Goal: Check status: Check status

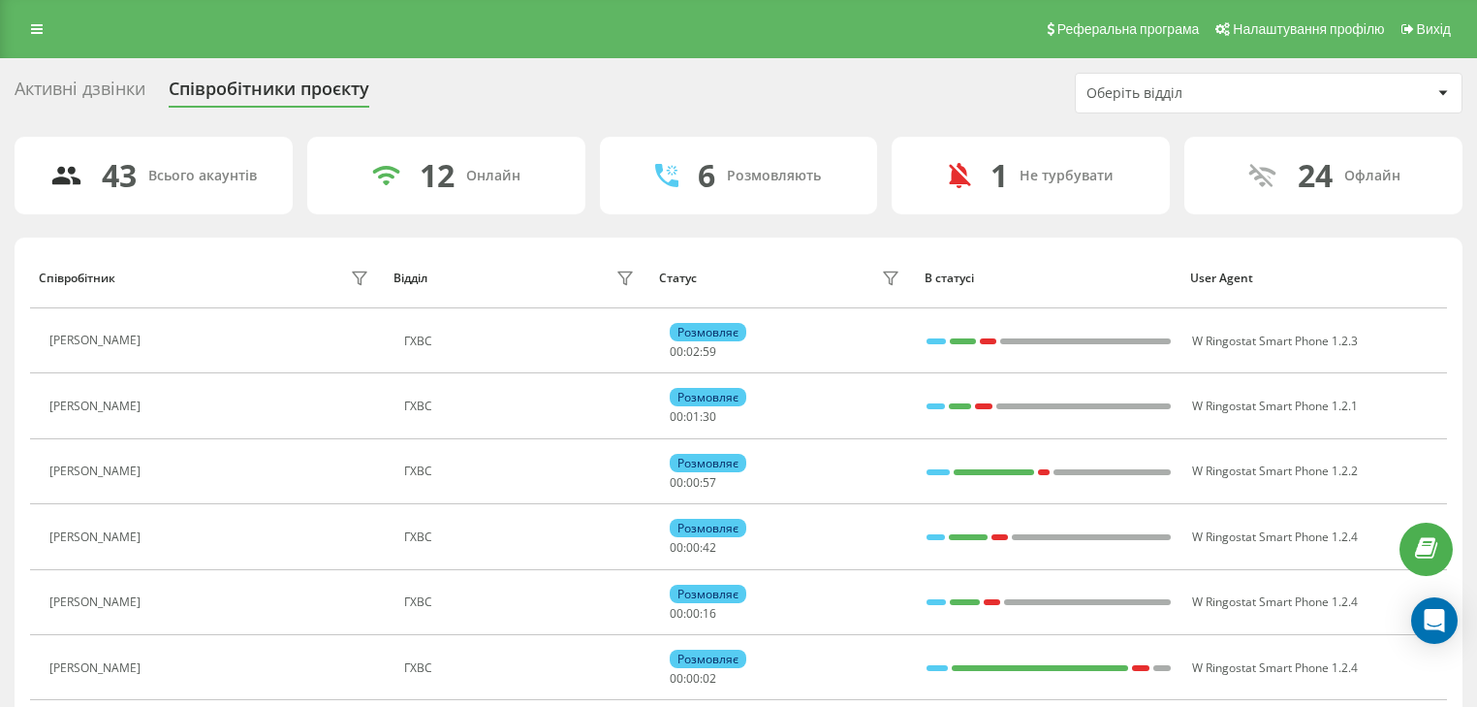
click at [1156, 93] on div "Оберіть відділ" at bounding box center [1203, 93] width 232 height 16
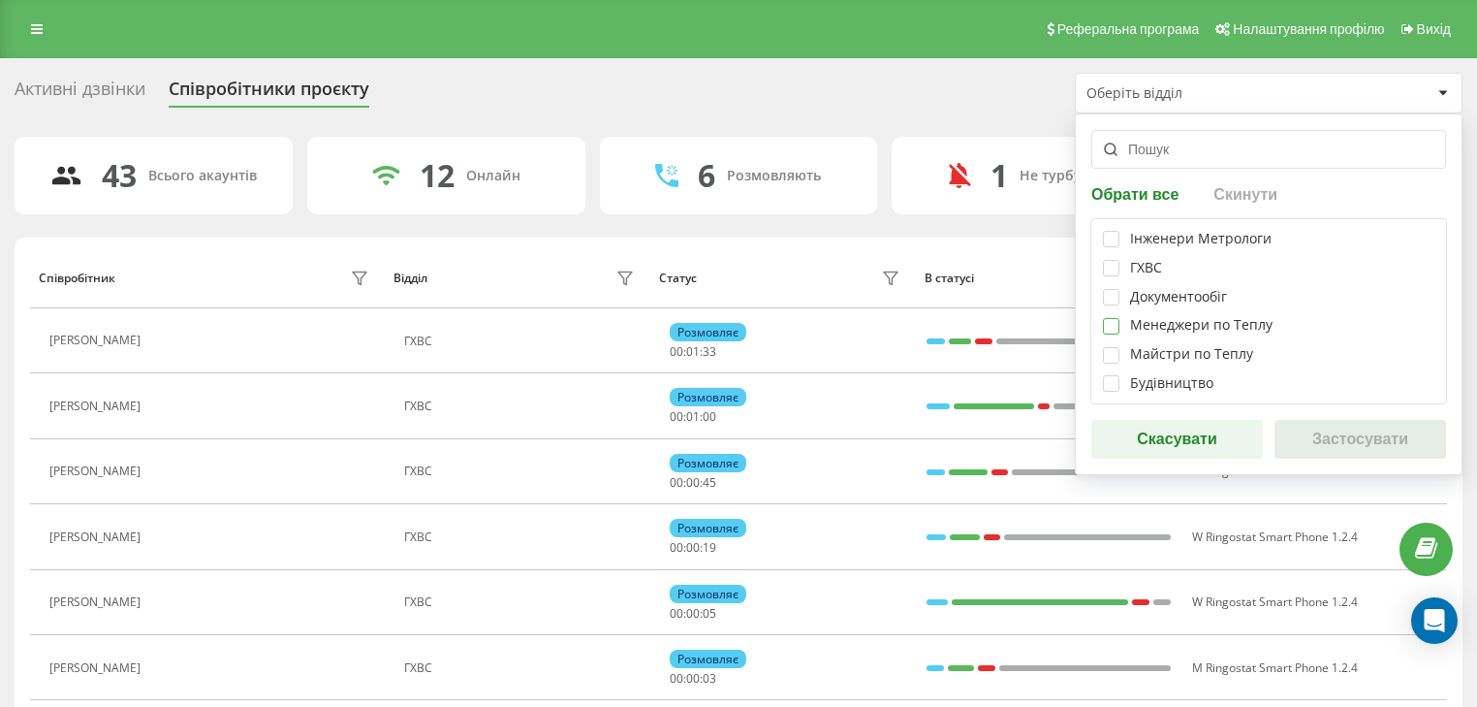
click at [1109, 318] on label at bounding box center [1111, 318] width 16 height 0
checkbox input "true"
click at [1347, 434] on button "Застосувати" at bounding box center [1361, 439] width 172 height 39
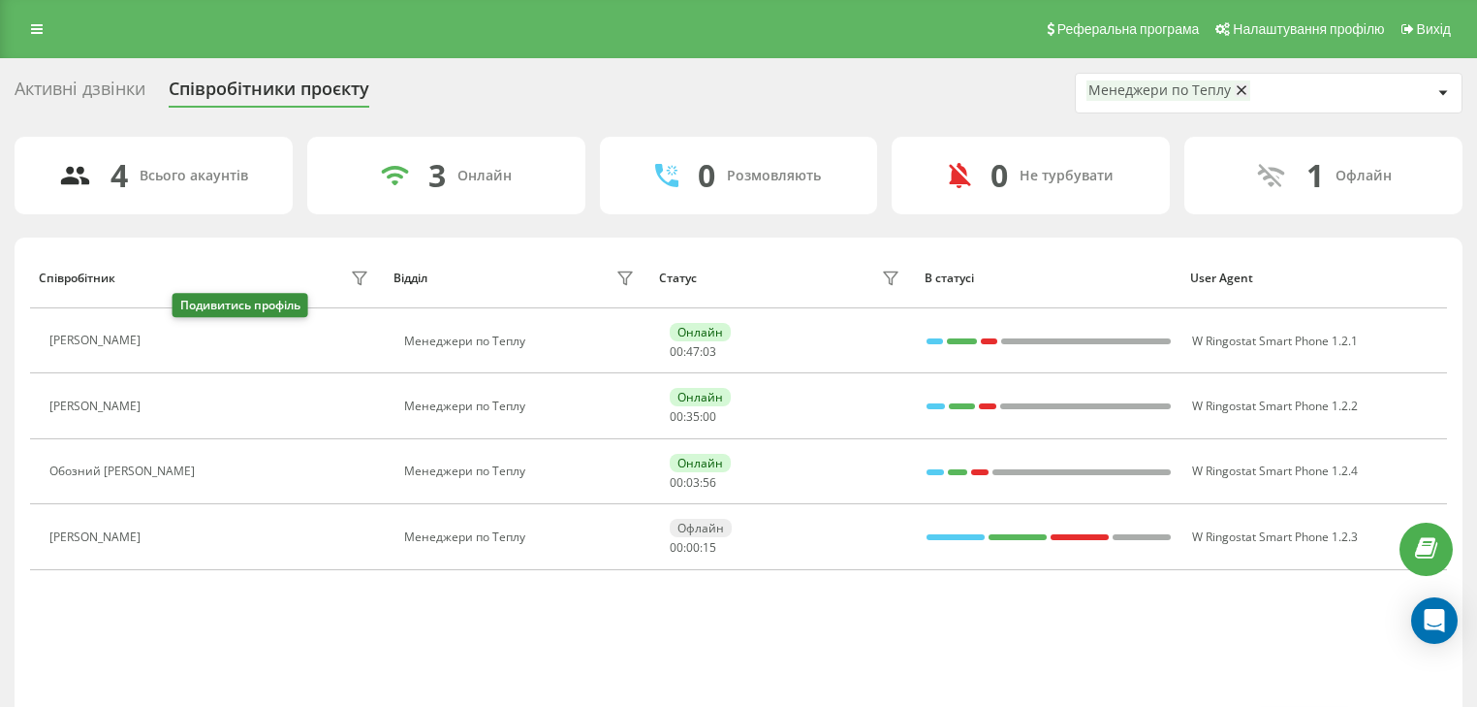
click at [170, 346] on icon at bounding box center [162, 340] width 15 height 15
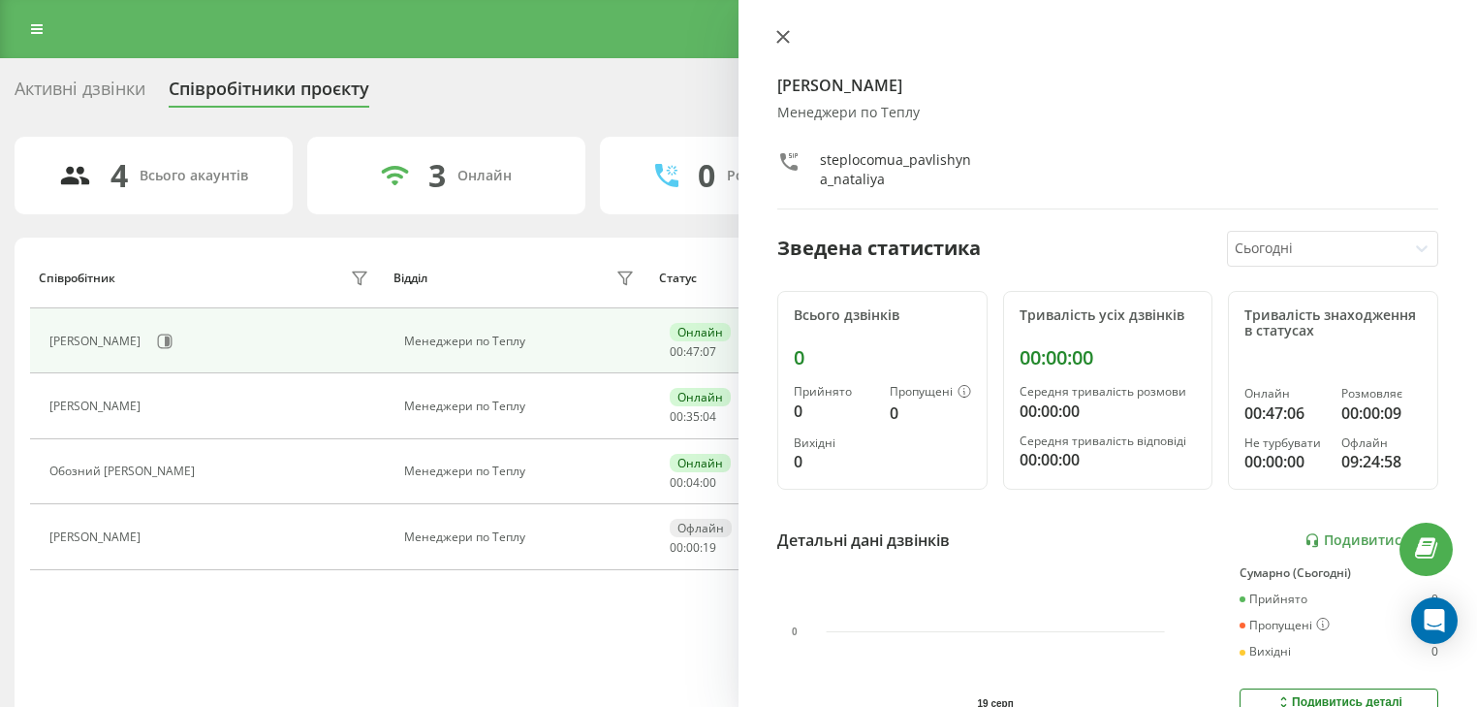
click at [773, 43] on button at bounding box center [783, 38] width 25 height 18
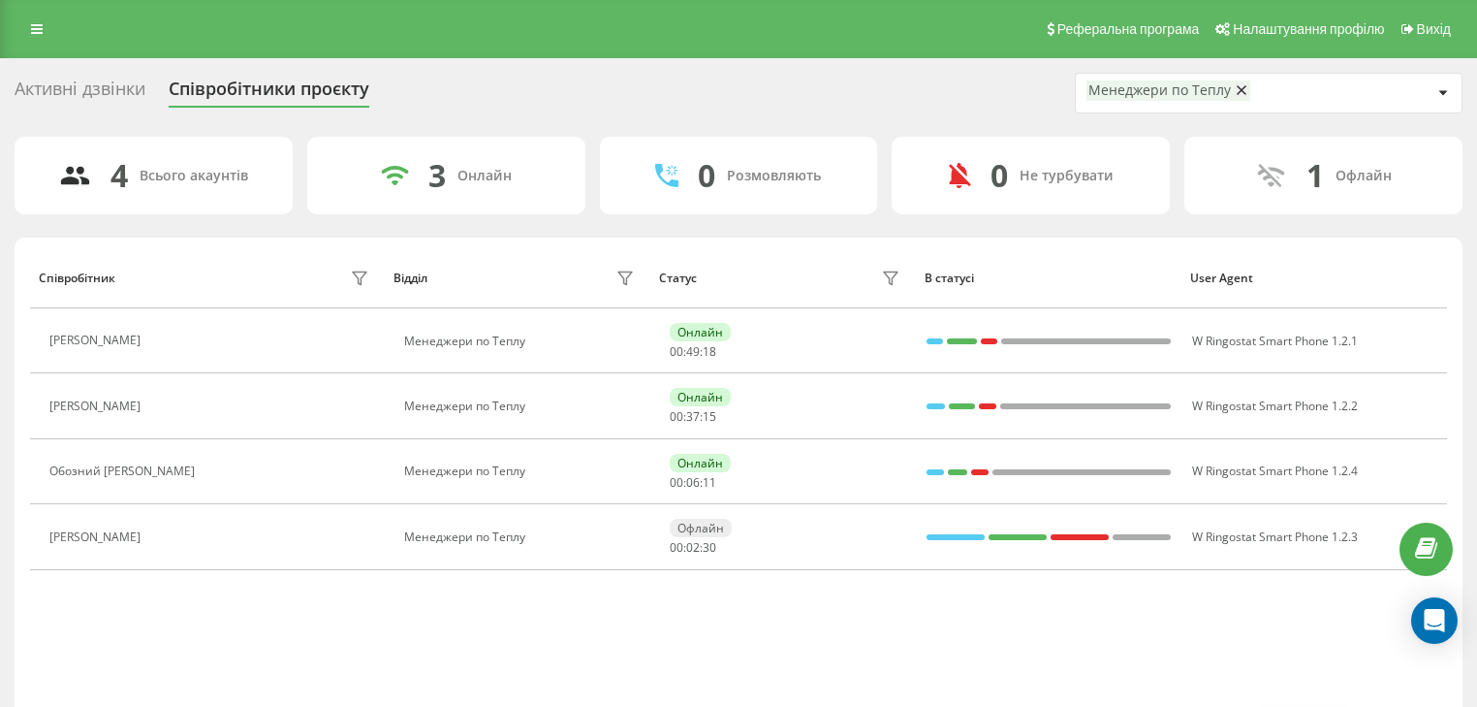
click at [1139, 91] on div "Менеджери по Теплу" at bounding box center [1160, 90] width 143 height 16
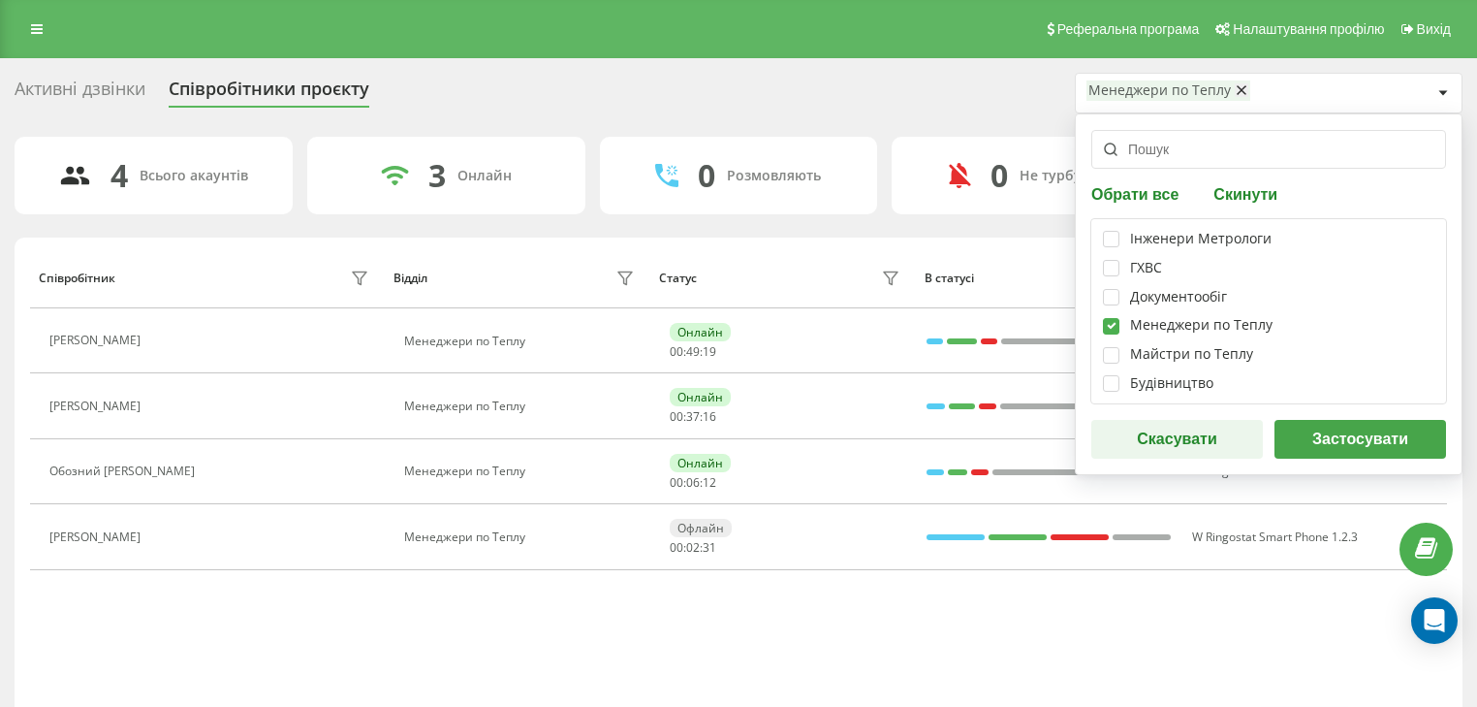
click at [1108, 318] on label at bounding box center [1111, 318] width 16 height 0
checkbox input "false"
click at [1378, 438] on button "Застосувати" at bounding box center [1361, 439] width 172 height 39
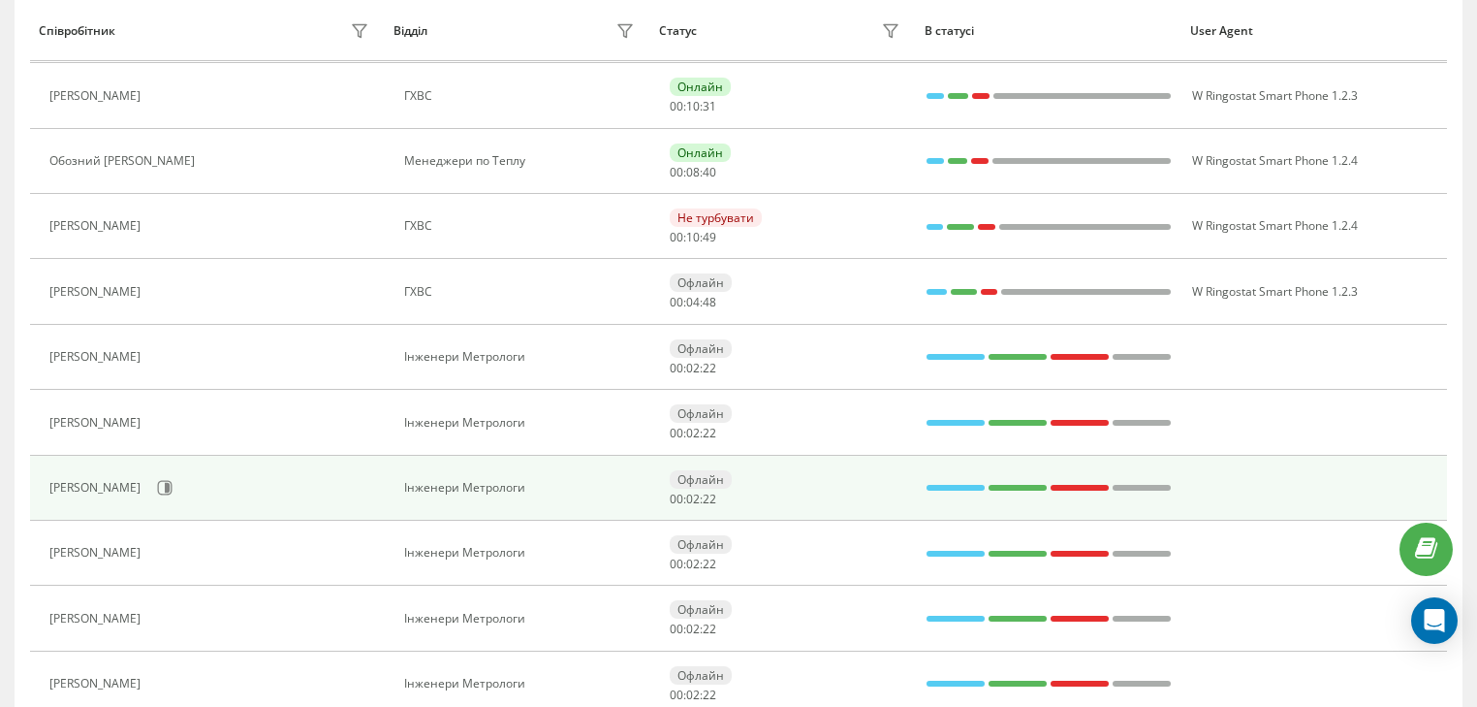
scroll to position [1302, 0]
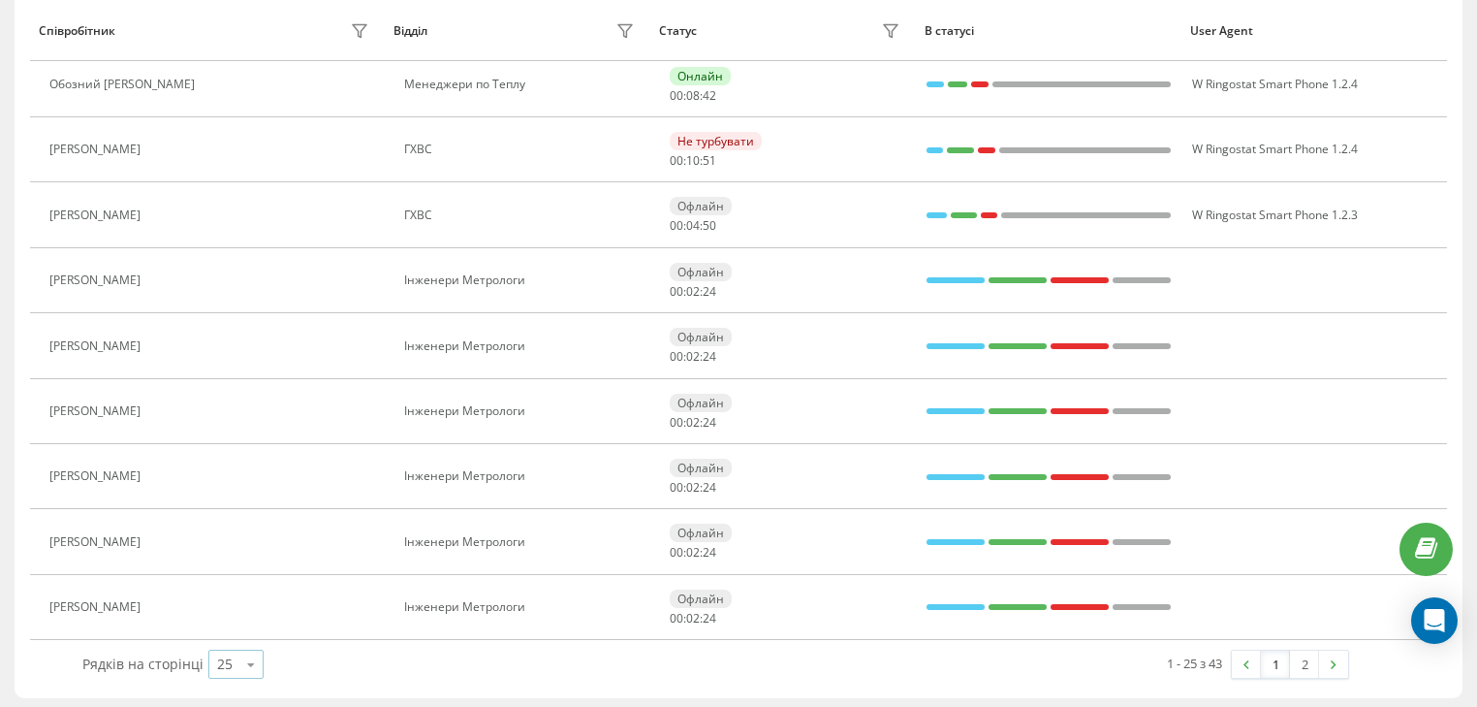
click at [257, 659] on icon at bounding box center [251, 665] width 29 height 38
click at [240, 639] on div "100" at bounding box center [235, 636] width 53 height 28
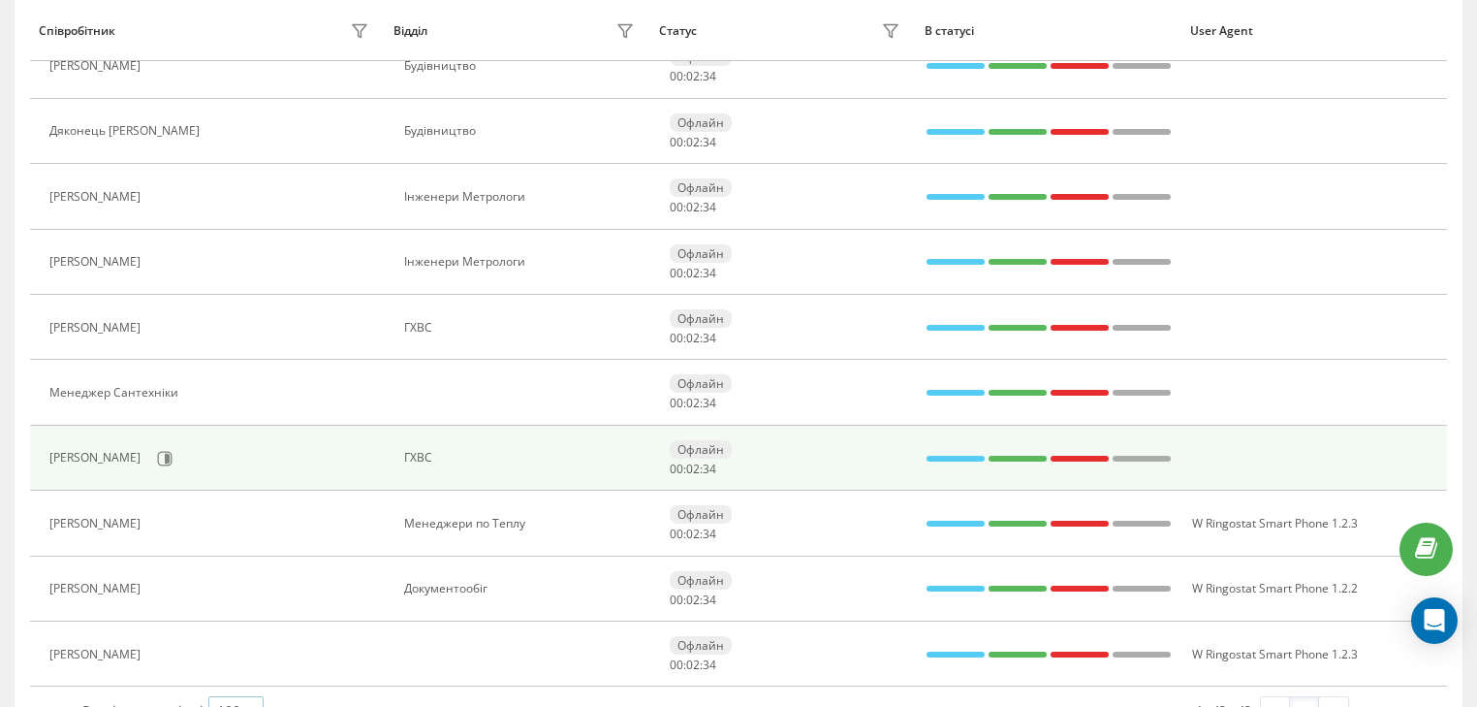
scroll to position [2396, 0]
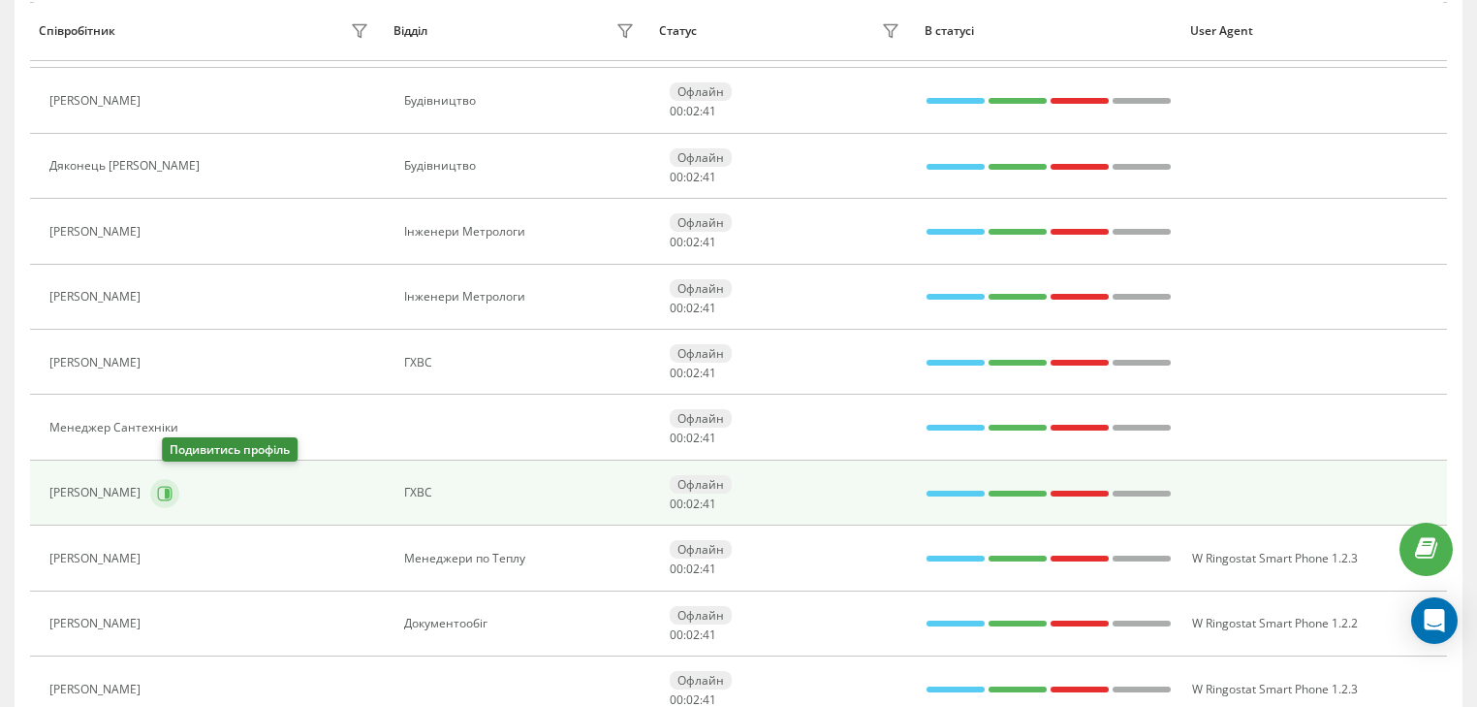
click at [173, 490] on icon at bounding box center [165, 493] width 15 height 15
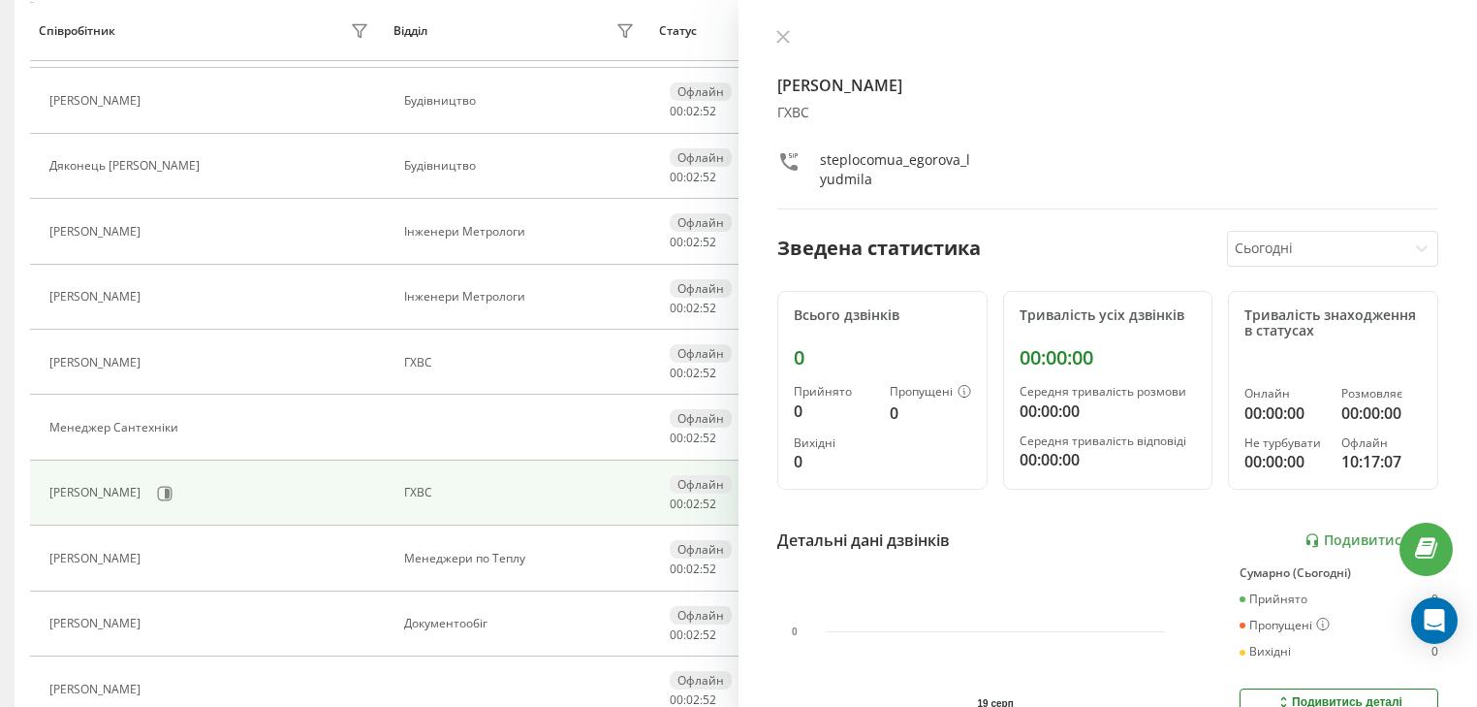
click at [1256, 249] on div at bounding box center [1317, 249] width 164 height 22
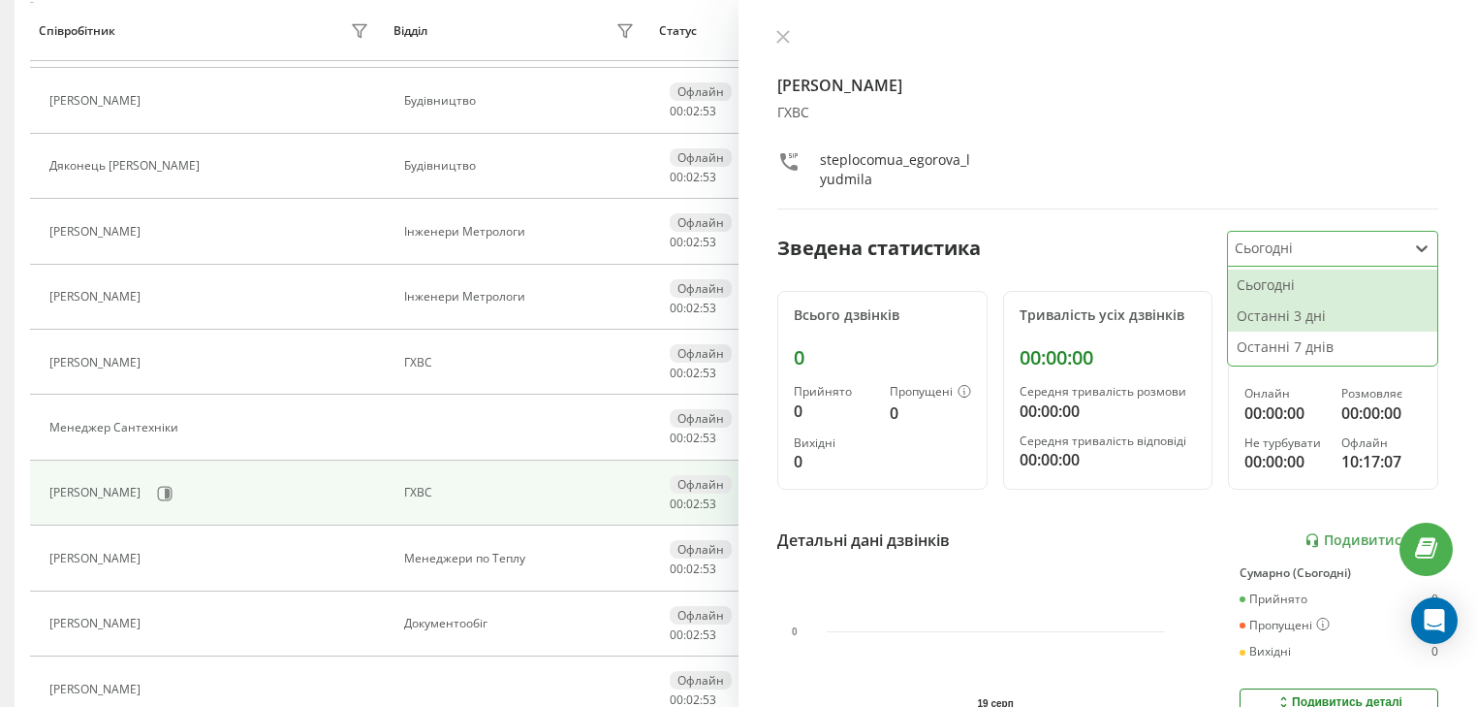
click at [1264, 318] on div "Останні 3 дні" at bounding box center [1332, 316] width 209 height 31
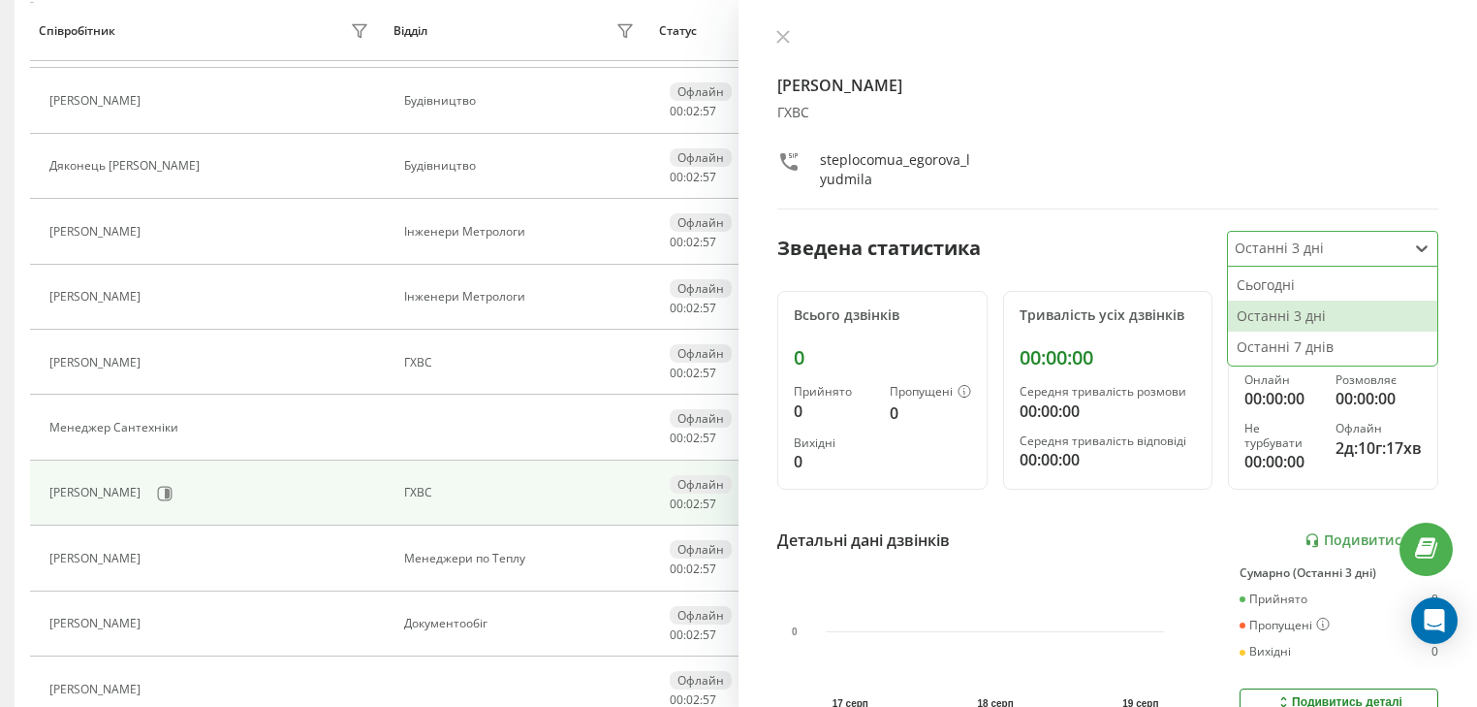
click at [1334, 250] on div at bounding box center [1317, 249] width 164 height 22
click at [1308, 337] on div "Останні 7 днів" at bounding box center [1332, 347] width 209 height 31
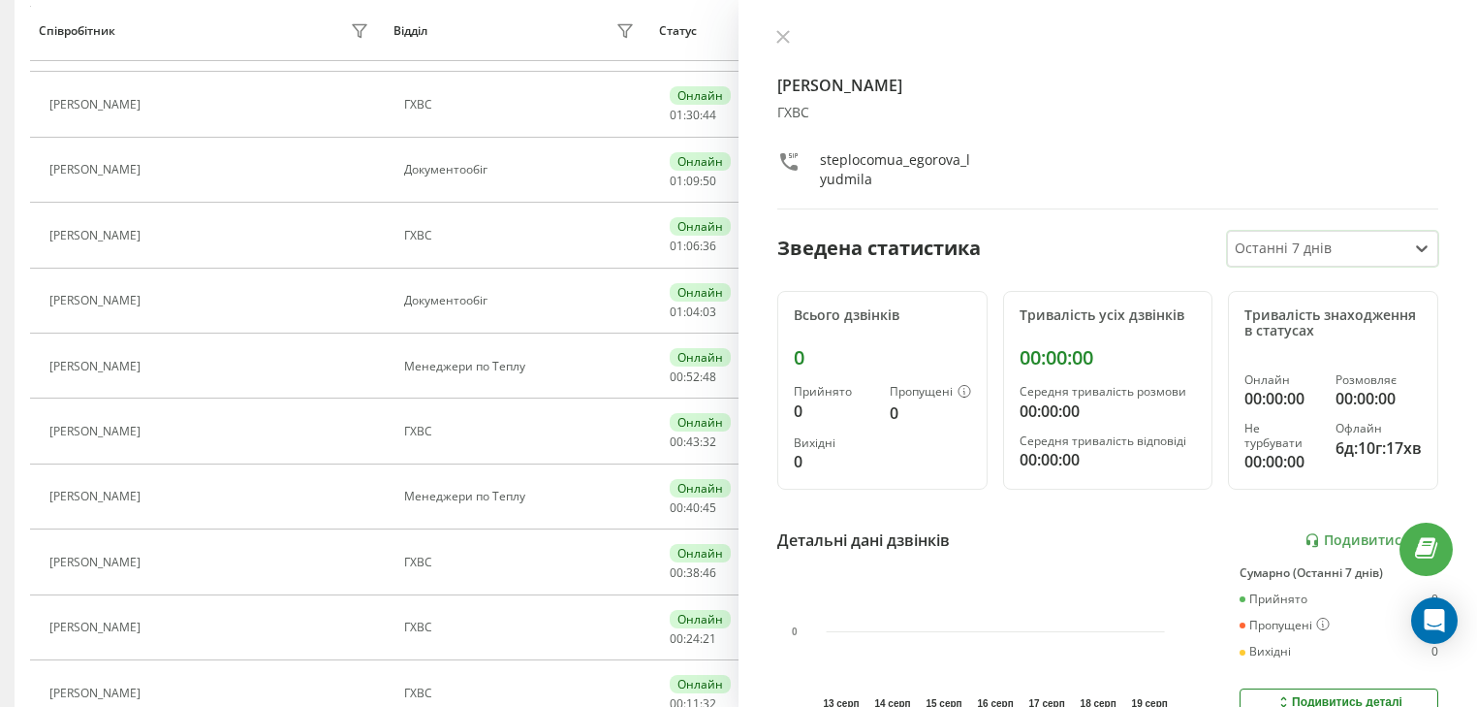
scroll to position [535, 0]
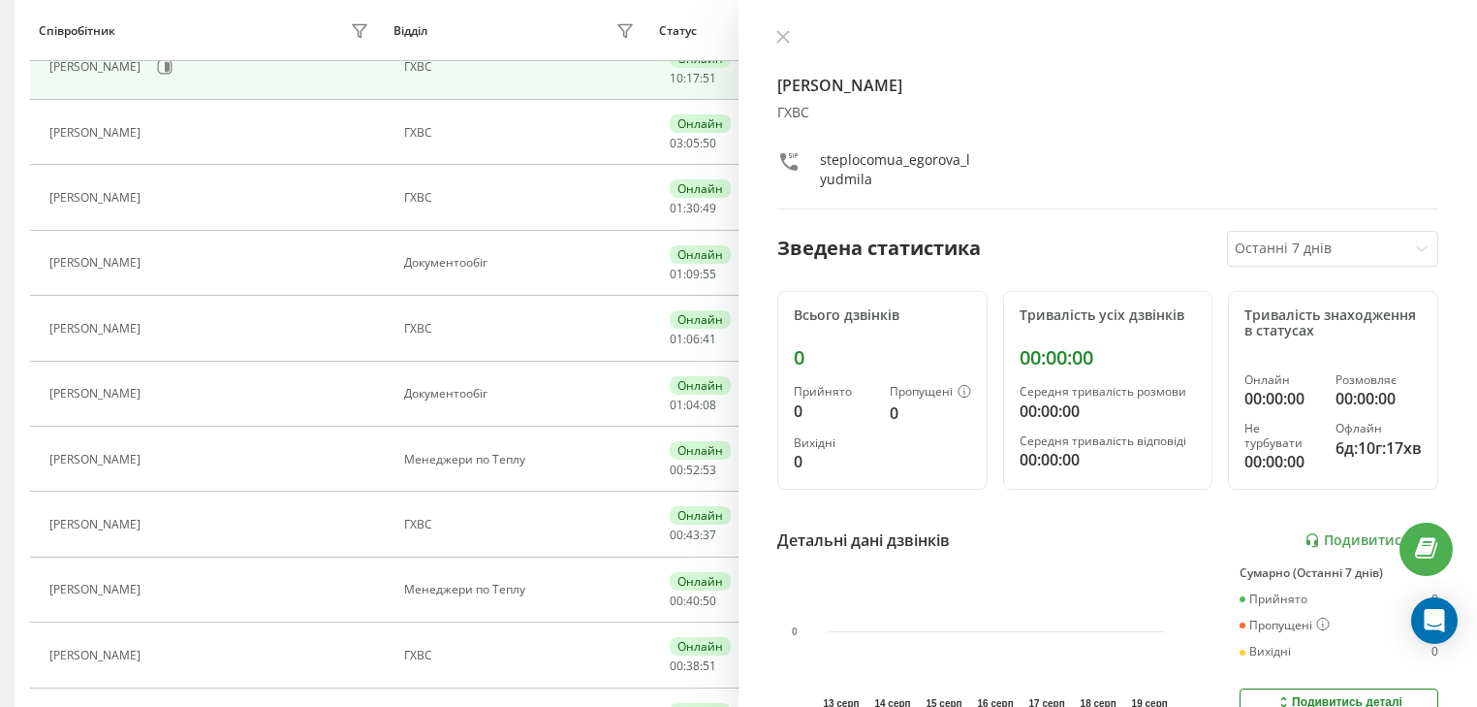
drag, startPoint x: 787, startPoint y: 32, endPoint x: 774, endPoint y: 76, distance: 45.7
click at [787, 34] on icon at bounding box center [783, 37] width 12 height 12
